Goal: Information Seeking & Learning: Learn about a topic

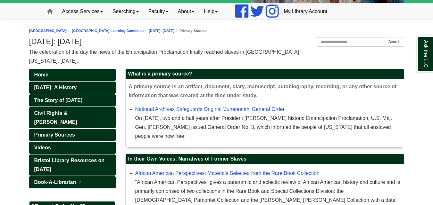
scroll to position [46, 0]
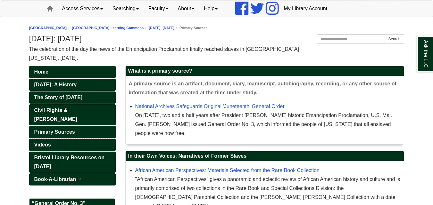
click at [64, 129] on span "Primary Sources" at bounding box center [54, 131] width 41 height 5
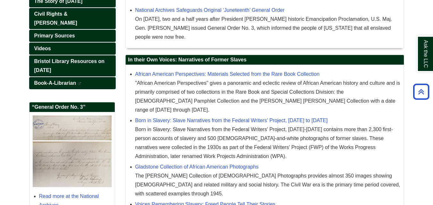
scroll to position [149, 0]
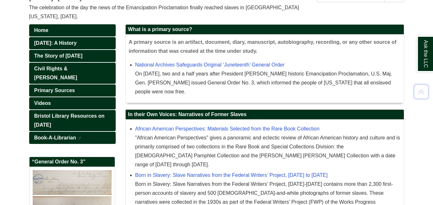
scroll to position [92, 0]
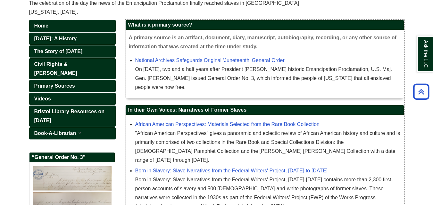
click at [208, 88] on div "On [DATE], two and a half years after President [PERSON_NAME] historic Emancipa…" at bounding box center [267, 78] width 265 height 27
click at [212, 99] on div "What is a primary source? A primary source is an artifact, document, diary, man…" at bounding box center [264, 62] width 279 height 85
click at [220, 95] on div "A primary source is an artifact, document, diary, manuscript, autobiography, re…" at bounding box center [265, 64] width 278 height 68
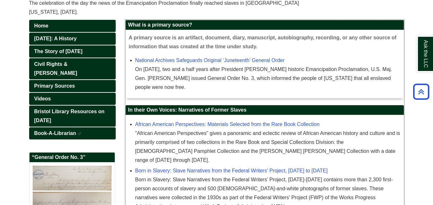
click at [262, 93] on div "A primary source is an artifact, document, diary, manuscript, autobiography, re…" at bounding box center [265, 64] width 278 height 68
click at [232, 96] on div "A primary source is an artifact, document, diary, manuscript, autobiography, re…" at bounding box center [265, 64] width 278 height 68
